Goal: Task Accomplishment & Management: Use online tool/utility

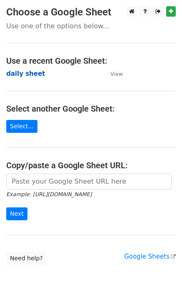
click at [28, 74] on strong "daily sheet" at bounding box center [25, 73] width 39 height 7
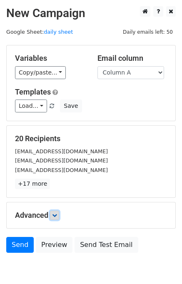
click at [57, 212] on icon at bounding box center [54, 214] width 5 height 5
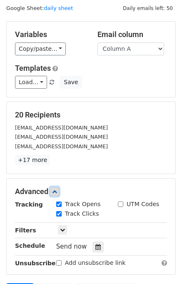
scroll to position [108, 0]
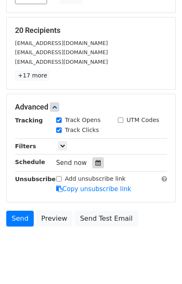
click at [95, 162] on icon at bounding box center [97, 163] width 5 height 6
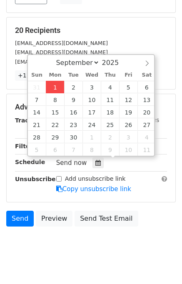
type input "2025-09-01 13:03"
type input "01"
type input "03"
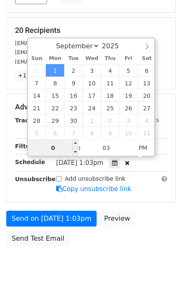
type input "01"
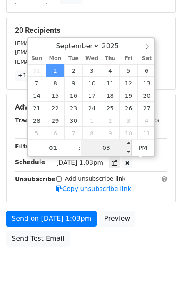
click at [114, 145] on input "03" at bounding box center [106, 147] width 51 height 17
type input "05"
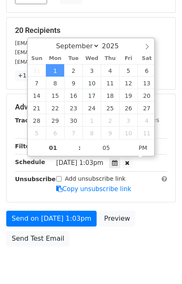
type input "2025-09-01 13:05"
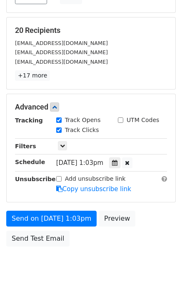
click at [147, 223] on div "Send on Sep 1 at 1:03pm Preview Send Test Email" at bounding box center [91, 230] width 182 height 40
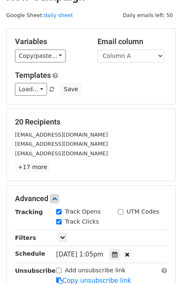
scroll to position [139, 0]
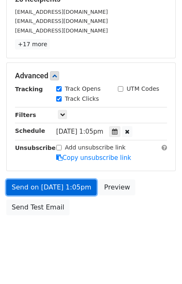
click at [52, 188] on link "Send on Sep 1 at 1:05pm" at bounding box center [51, 187] width 90 height 16
click at [54, 185] on link "Send on Sep 1 at 1:05pm" at bounding box center [51, 187] width 90 height 16
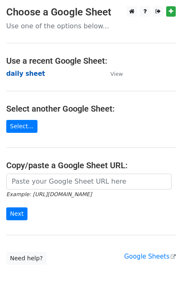
click at [20, 72] on strong "daily sheet" at bounding box center [25, 73] width 39 height 7
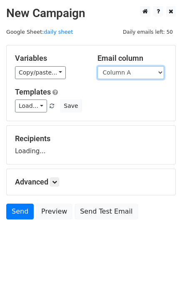
click at [128, 74] on select "Column A Column B Column C Column D Column E" at bounding box center [130, 72] width 67 height 13
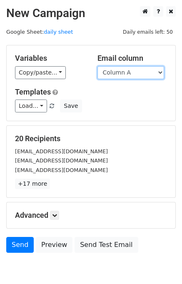
click at [130, 74] on select "Column A Column B Column C Column D Column E" at bounding box center [130, 72] width 67 height 13
select select "Column B"
click at [97, 66] on select "Column A Column B Column C Column D Column E" at bounding box center [130, 72] width 67 height 13
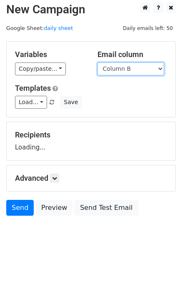
scroll to position [5, 0]
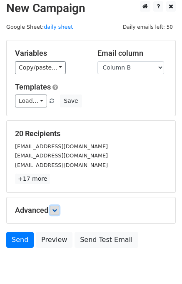
click at [55, 207] on icon at bounding box center [54, 209] width 5 height 5
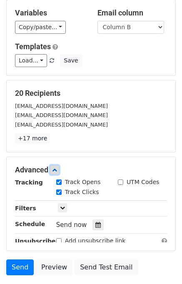
scroll to position [102, 0]
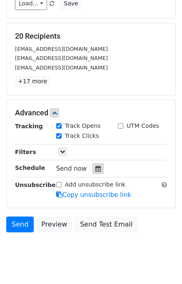
click at [96, 164] on div at bounding box center [97, 168] width 11 height 11
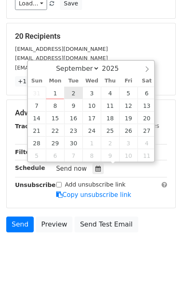
type input "2025-09-02 12:00"
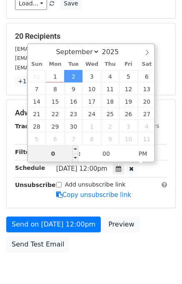
type input "02"
type input "2025-09-02 14:00"
click at [163, 234] on div "Send on Sep 2 at 12:00pm Preview Send Test Email" at bounding box center [91, 236] width 182 height 40
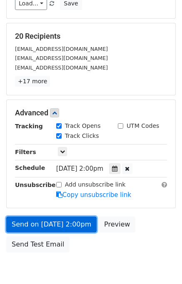
click at [49, 221] on link "Send on Sep 2 at 2:00pm" at bounding box center [51, 224] width 90 height 16
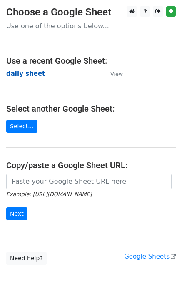
click at [28, 77] on strong "daily sheet" at bounding box center [25, 73] width 39 height 7
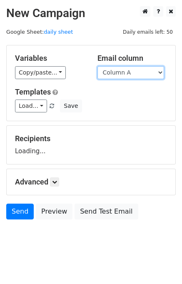
click at [123, 72] on select "Column A Column B Column C Column D Column E" at bounding box center [130, 72] width 67 height 13
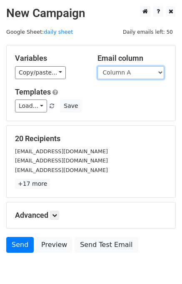
drag, startPoint x: 128, startPoint y: 73, endPoint x: 129, endPoint y: 77, distance: 4.2
click at [128, 73] on select "Column A Column B Column C Column D Column E" at bounding box center [130, 72] width 67 height 13
select select "Column C"
click at [97, 66] on select "Column A Column B Column C Column D Column E" at bounding box center [130, 72] width 67 height 13
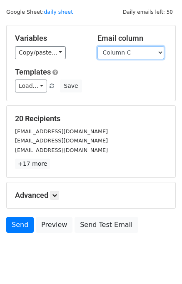
scroll to position [38, 0]
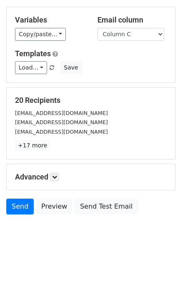
click at [50, 177] on h5 "Advanced" at bounding box center [91, 176] width 152 height 9
click at [59, 174] on link at bounding box center [54, 176] width 9 height 9
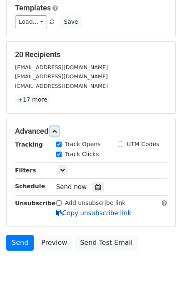
scroll to position [118, 0]
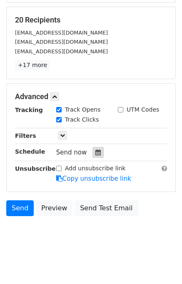
click at [95, 150] on icon at bounding box center [97, 152] width 5 height 6
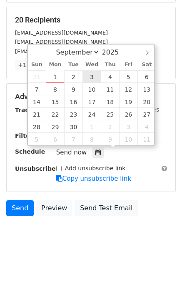
type input "2025-09-03 12:00"
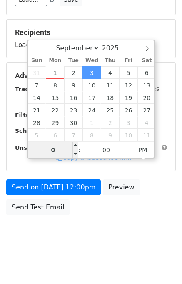
type input "03"
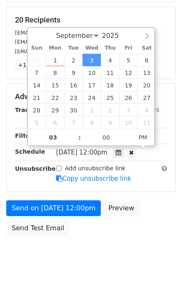
type input "2025-09-03 15:00"
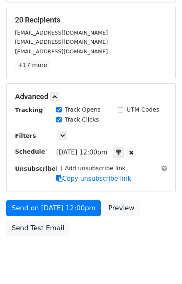
click at [159, 223] on div "Send on Sep 3 at 12:00pm Preview Send Test Email" at bounding box center [91, 220] width 182 height 40
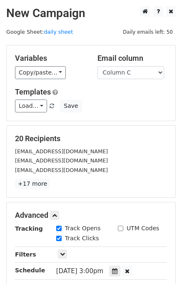
scroll to position [83, 0]
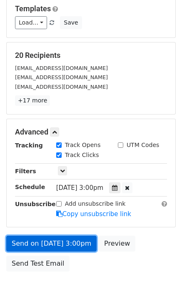
click at [63, 242] on link "Send on Sep 3 at 3:00pm" at bounding box center [51, 243] width 90 height 16
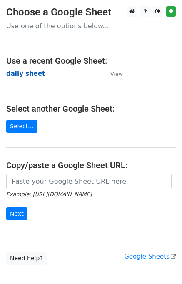
click at [21, 70] on strong "daily sheet" at bounding box center [25, 73] width 39 height 7
click at [23, 74] on strong "daily sheet" at bounding box center [25, 73] width 39 height 7
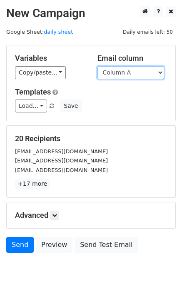
click at [129, 75] on select "Column A Column B Column C Column D Column E" at bounding box center [130, 72] width 67 height 13
select select "Column D"
click at [97, 66] on select "Column A Column B Column C Column D Column E" at bounding box center [130, 72] width 67 height 13
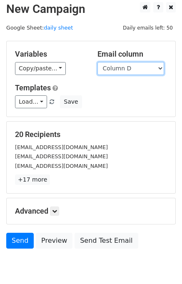
scroll to position [5, 0]
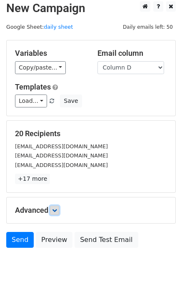
click at [55, 212] on link at bounding box center [54, 209] width 9 height 9
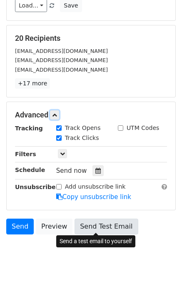
scroll to position [120, 0]
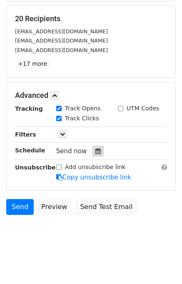
click at [95, 151] on icon at bounding box center [97, 151] width 5 height 6
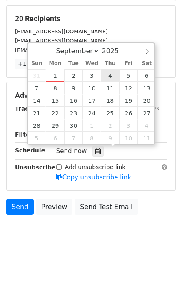
type input "2025-09-04 12:00"
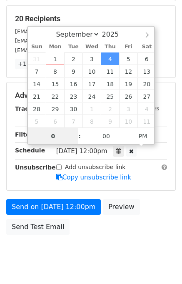
type input "04"
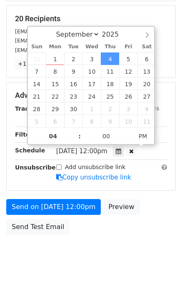
type input "2025-09-04 16:00"
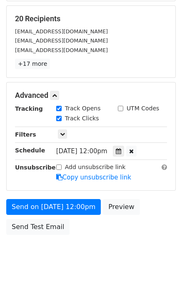
click at [133, 210] on div "Send on Sep 4 at 12:00pm Preview Send Test Email" at bounding box center [91, 219] width 182 height 40
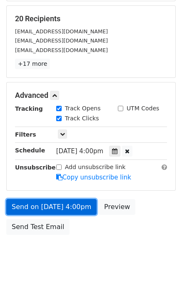
click at [52, 203] on link "Send on Sep 4 at 4:00pm" at bounding box center [51, 207] width 90 height 16
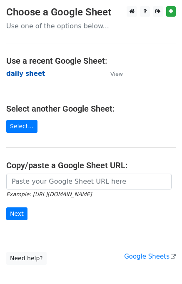
click at [30, 73] on strong "daily sheet" at bounding box center [25, 73] width 39 height 7
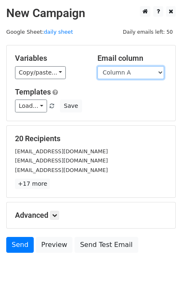
click at [128, 75] on select "Column A Column B Column C Column D Column E" at bounding box center [130, 72] width 67 height 13
select select "Column E"
click at [97, 66] on select "Column A Column B Column C Column D Column E" at bounding box center [130, 72] width 67 height 13
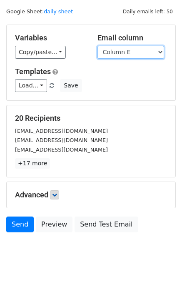
scroll to position [38, 0]
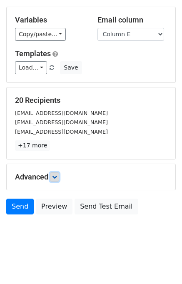
click at [59, 175] on link at bounding box center [54, 176] width 9 height 9
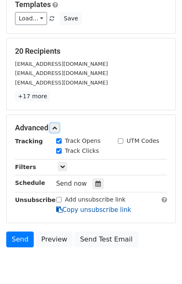
scroll to position [120, 0]
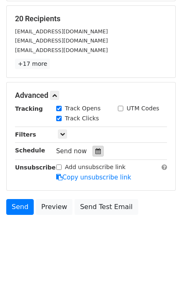
click at [99, 150] on div at bounding box center [97, 151] width 11 height 11
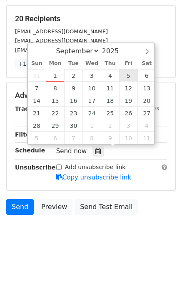
type input "[DATE] 12:00"
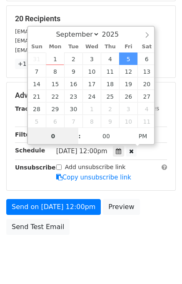
type input "05"
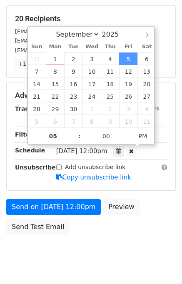
type input "[DATE] 17:00"
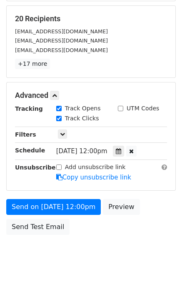
click at [166, 226] on div "Send on [DATE] 12:00pm Preview Send Test Email" at bounding box center [91, 219] width 182 height 40
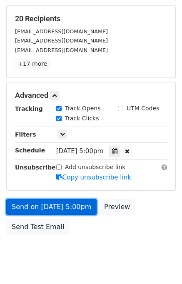
click at [42, 202] on link "Send on [DATE] 5:00pm" at bounding box center [51, 207] width 90 height 16
